Goal: Information Seeking & Learning: Learn about a topic

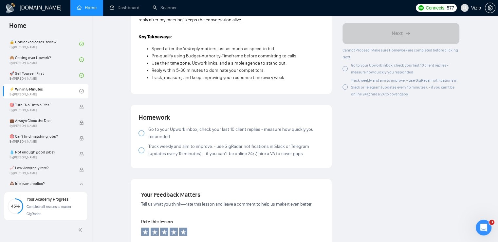
scroll to position [753, 0]
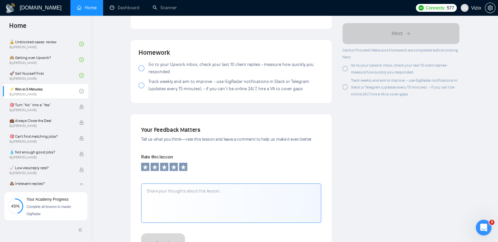
click at [141, 67] on div at bounding box center [141, 68] width 6 height 6
click at [141, 85] on div at bounding box center [141, 85] width 6 height 6
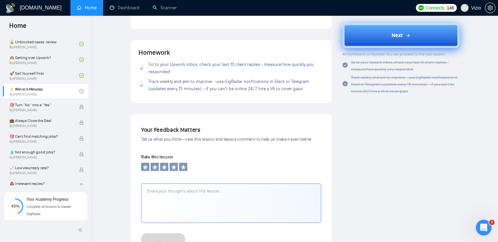
click at [403, 33] on div "Next" at bounding box center [400, 35] width 19 height 8
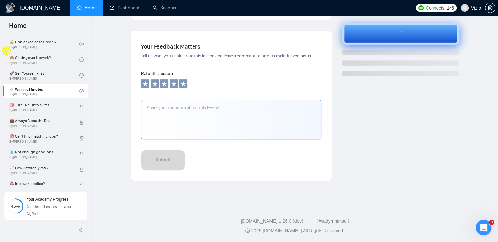
scroll to position [204, 0]
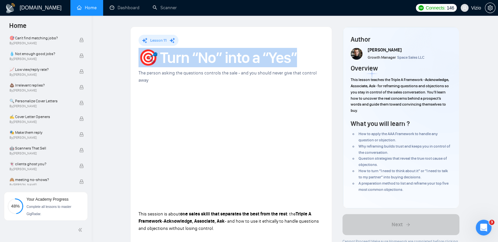
drag, startPoint x: 138, startPoint y: 51, endPoint x: 304, endPoint y: 57, distance: 166.0
copy h1 "🎯 Turn “No” into a “Yes”"
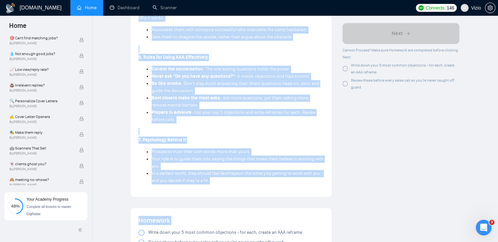
scroll to position [845, 0]
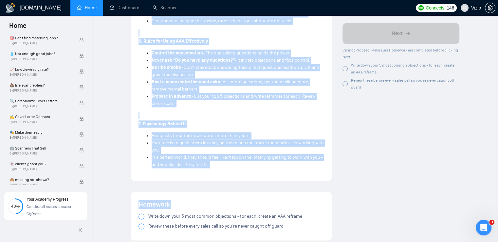
drag, startPoint x: 137, startPoint y: 112, endPoint x: 228, endPoint y: 148, distance: 97.5
copy div "1. What Is Reframing? Reframing is a short, 1-3 sentence response you give any …"
click at [155, 64] on strong "Be like smoke" at bounding box center [166, 67] width 29 height 6
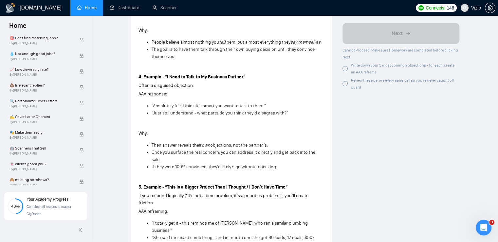
drag, startPoint x: 211, startPoint y: 127, endPoint x: 197, endPoint y: 71, distance: 58.2
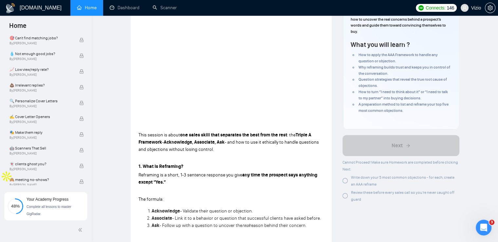
scroll to position [65, 0]
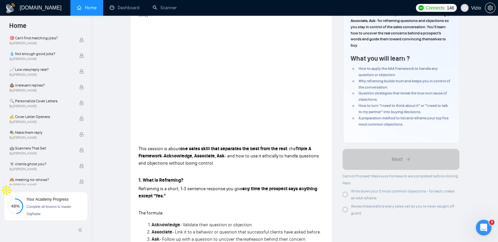
drag, startPoint x: 232, startPoint y: 143, endPoint x: 215, endPoint y: 105, distance: 41.6
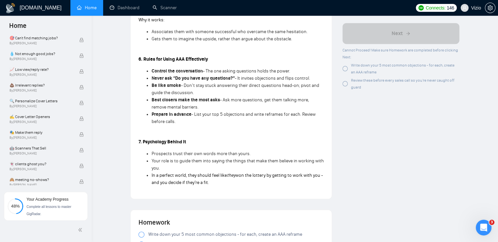
scroll to position [883, 0]
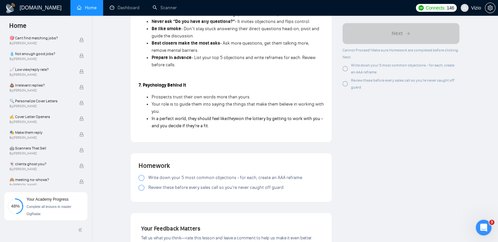
click at [141, 174] on div at bounding box center [141, 177] width 6 height 6
click at [141, 184] on div at bounding box center [141, 187] width 6 height 6
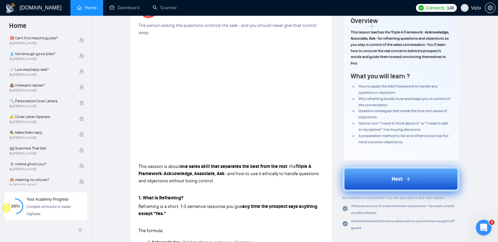
scroll to position [0, 0]
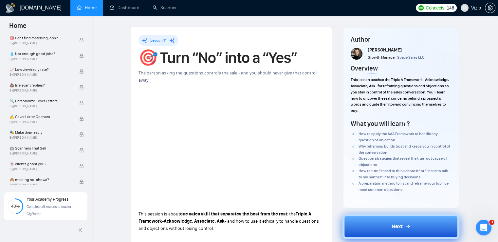
click at [378, 221] on button "Next" at bounding box center [400, 226] width 117 height 25
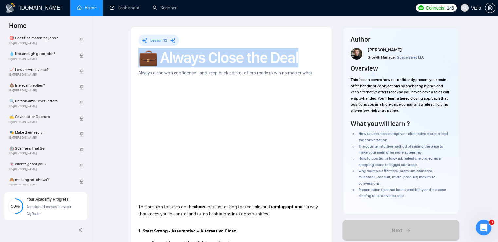
drag, startPoint x: 143, startPoint y: 58, endPoint x: 300, endPoint y: 62, distance: 157.2
click at [300, 62] on h1 "💼 Always Close the Deal" at bounding box center [230, 57] width 185 height 14
copy h1 "💼 Always Close the Deal"
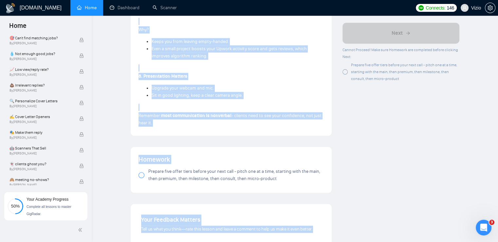
scroll to position [668, 0]
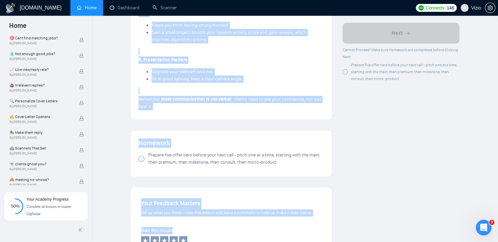
drag, startPoint x: 137, startPoint y: 100, endPoint x: 205, endPoint y: 109, distance: 69.1
copy div "1. Start Strong - Assumptive + Alternative Close Open with your main solution c…"
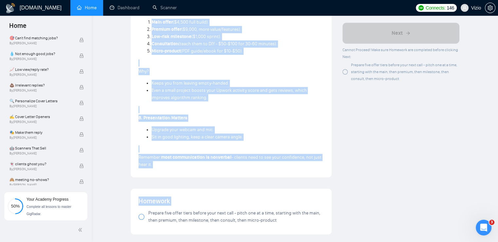
scroll to position [570, 0]
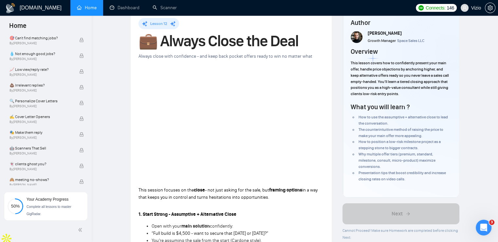
scroll to position [0, 0]
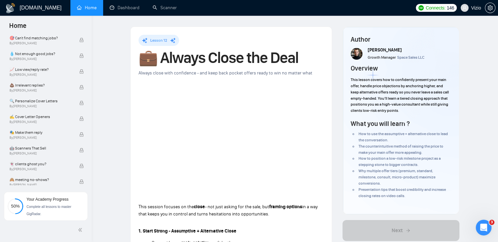
drag, startPoint x: 259, startPoint y: 139, endPoint x: 258, endPoint y: 75, distance: 63.8
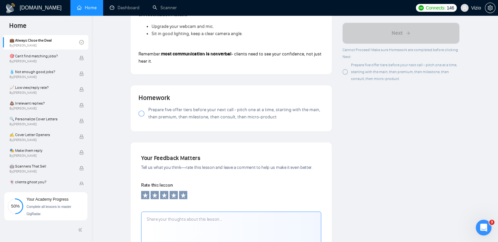
scroll to position [753, 0]
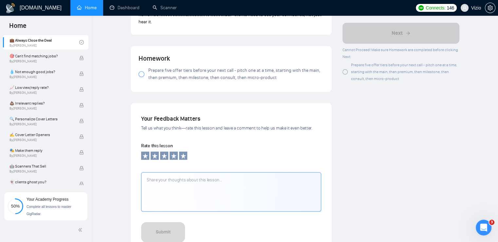
click at [141, 72] on div at bounding box center [141, 74] width 6 height 6
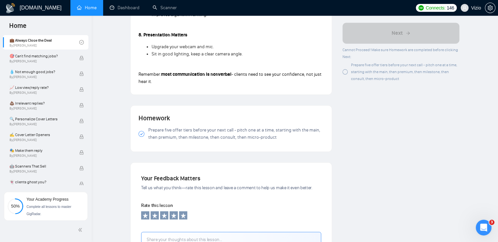
scroll to position [687, 0]
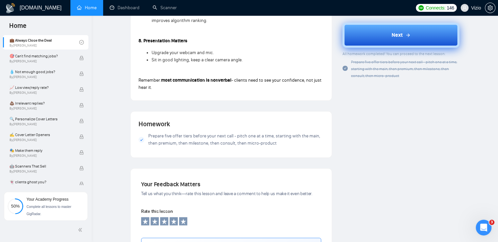
click at [390, 35] on button "Next" at bounding box center [400, 35] width 117 height 25
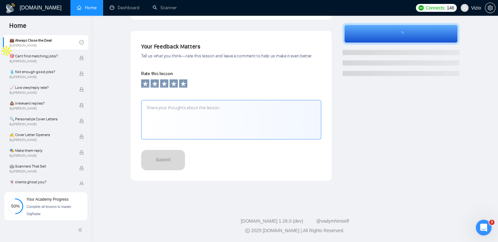
scroll to position [204, 0]
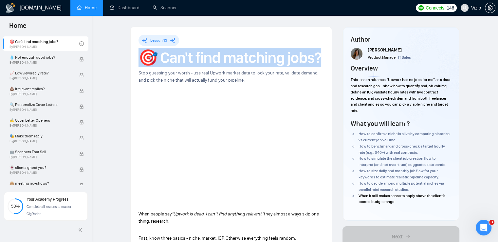
drag, startPoint x: 323, startPoint y: 58, endPoint x: 145, endPoint y: 60, distance: 178.0
click at [145, 60] on h1 "🎯 Can't find matching jobs?" at bounding box center [230, 57] width 185 height 14
copy h1 "🎯 Can't find matching jobs?"
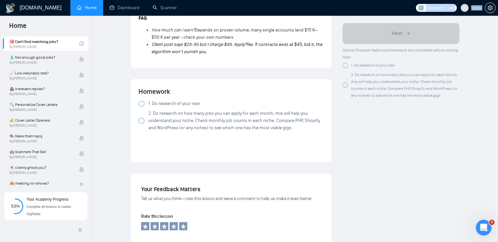
scroll to position [625, 0]
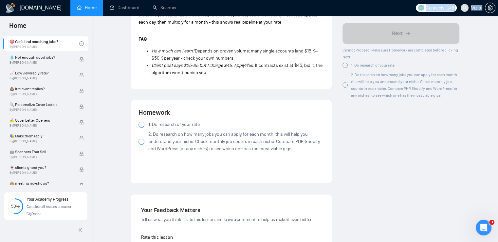
drag, startPoint x: 138, startPoint y: 82, endPoint x: 219, endPoint y: 74, distance: 81.5
copy div "When people say “Upwork is dead, I can’t find anything relevant,” they almost a…"
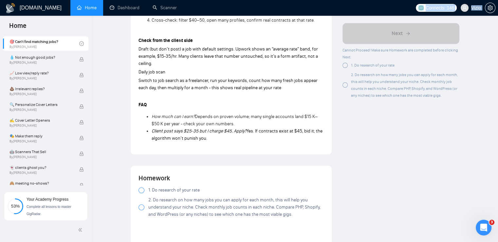
click at [268, 66] on p "Draft (but don’t post) a job with default settings. Upwork shows an “average ra…" at bounding box center [230, 56] width 185 height 22
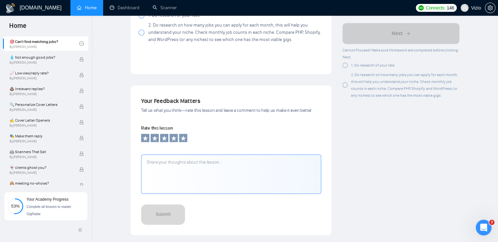
scroll to position [723, 0]
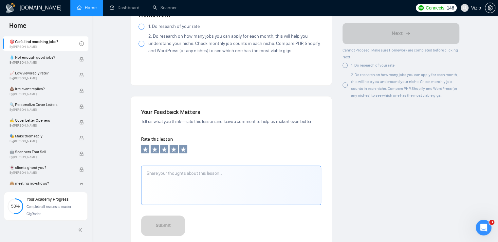
click at [141, 27] on div at bounding box center [141, 27] width 6 height 6
drag, startPoint x: 141, startPoint y: 27, endPoint x: 139, endPoint y: 44, distance: 17.1
click at [138, 44] on div "Homework 1. Do research of your rate 2. Do research on how many jobs you can ap…" at bounding box center [231, 43] width 201 height 83
click at [142, 44] on div at bounding box center [141, 44] width 6 height 6
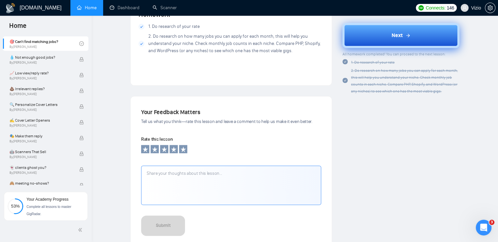
click at [387, 36] on button "Next" at bounding box center [400, 35] width 117 height 25
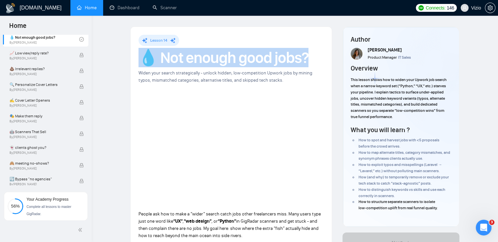
drag, startPoint x: 141, startPoint y: 60, endPoint x: 302, endPoint y: 63, distance: 161.0
click at [302, 63] on h1 "💧 Not enough good jobs?" at bounding box center [230, 57] width 185 height 14
copy h1 "💧 Not enough good jobs?"
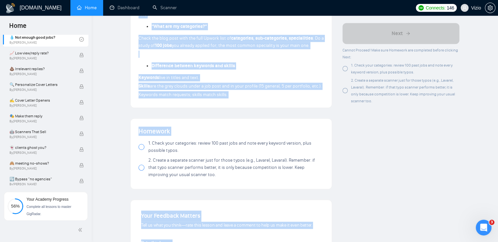
scroll to position [527, 0]
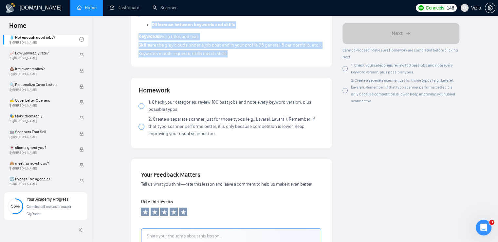
drag, startPoint x: 138, startPoint y: 83, endPoint x: 242, endPoint y: 62, distance: 105.9
copy div "People ask how to make a “wider” search catch jobs other freelancers miss. Many…"
click at [174, 52] on span "Keywords match requests; skills match skills." at bounding box center [182, 54] width 89 height 6
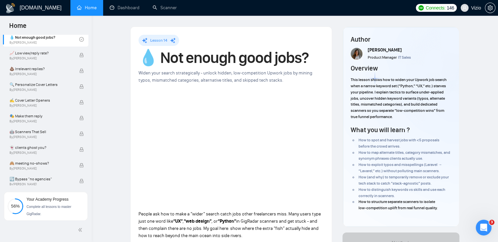
scroll to position [33, 0]
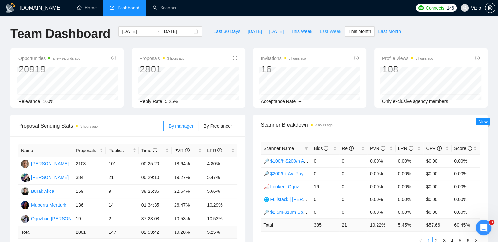
click at [323, 32] on span "Last Week" at bounding box center [330, 31] width 22 height 7
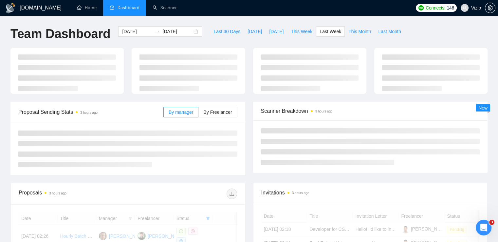
type input "[DATE]"
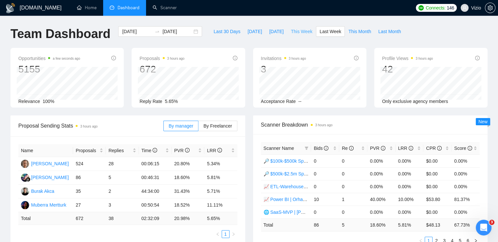
click at [300, 32] on span "This Week" at bounding box center [302, 31] width 22 height 7
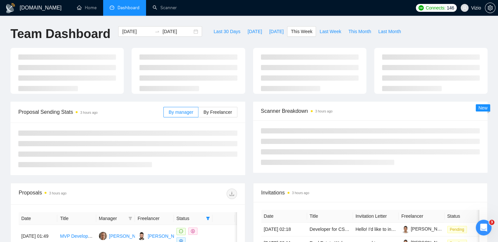
type input "[DATE]"
